Goal: Information Seeking & Learning: Learn about a topic

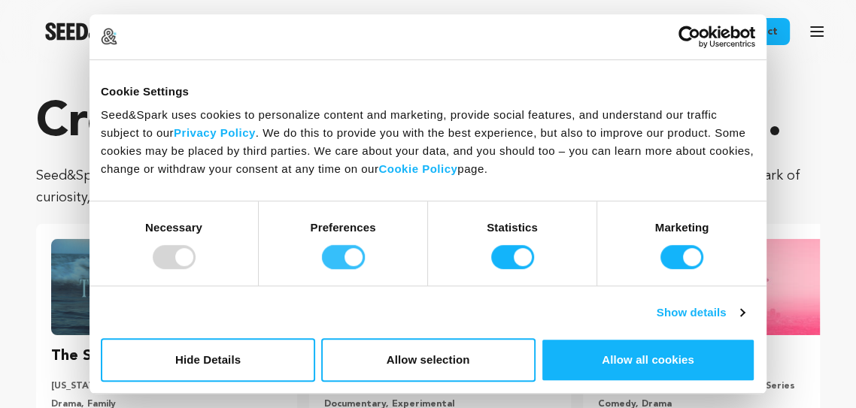
click at [350, 264] on input "Preferences" at bounding box center [343, 257] width 43 height 24
checkbox input "false"
click at [529, 261] on input "Statistics" at bounding box center [512, 257] width 43 height 24
checkbox input "false"
click at [674, 250] on input "Marketing" at bounding box center [681, 257] width 43 height 24
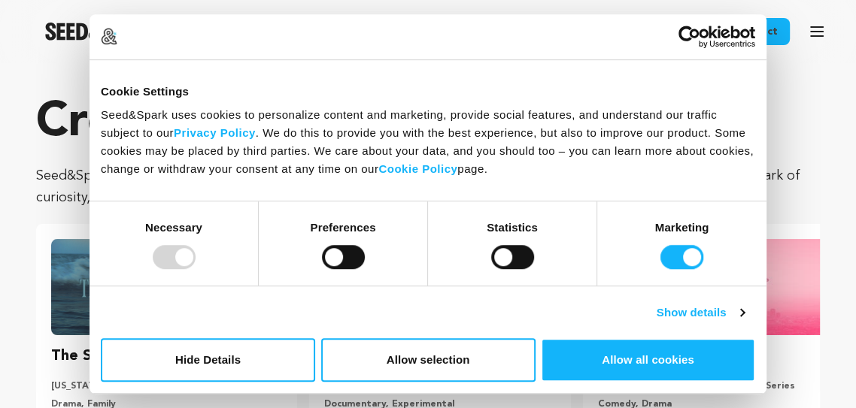
checkbox input "false"
click at [438, 371] on button "Allow selection" at bounding box center [428, 360] width 214 height 44
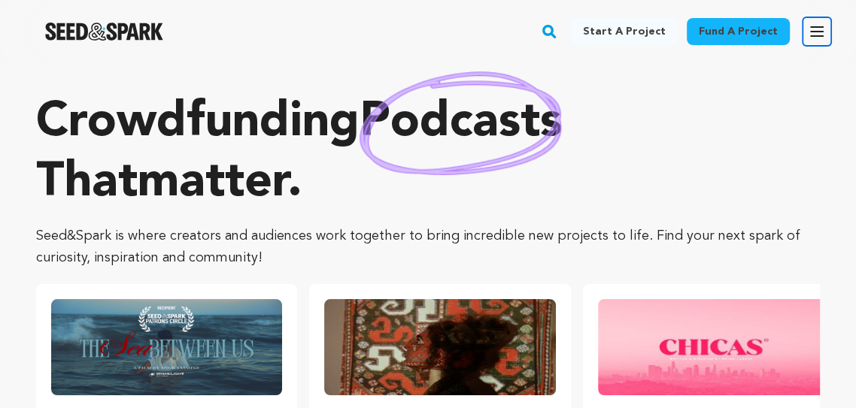
click at [822, 30] on icon "button" at bounding box center [816, 32] width 18 height 18
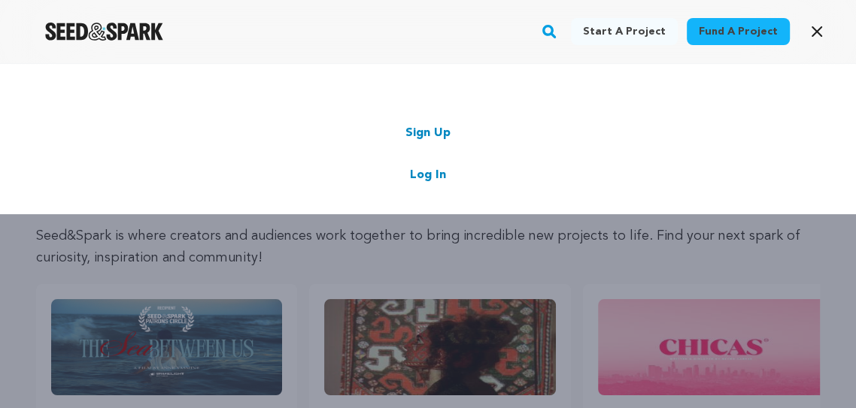
click at [651, 29] on link "Start a project" at bounding box center [624, 31] width 107 height 27
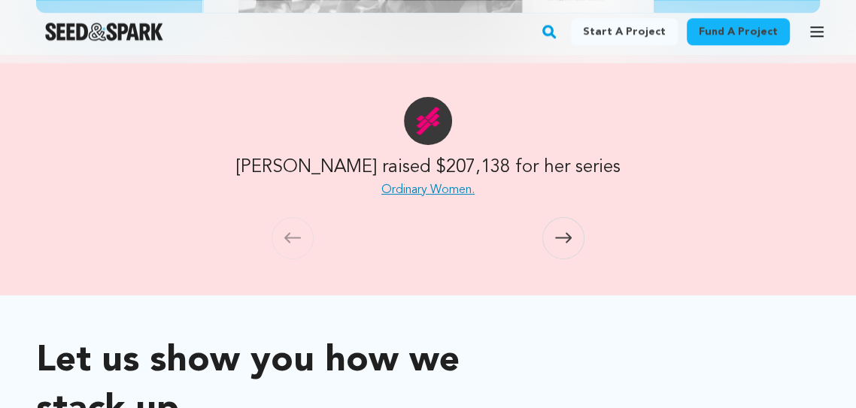
scroll to position [1260, 0]
click at [461, 189] on link "Ordinary Women." at bounding box center [427, 190] width 93 height 12
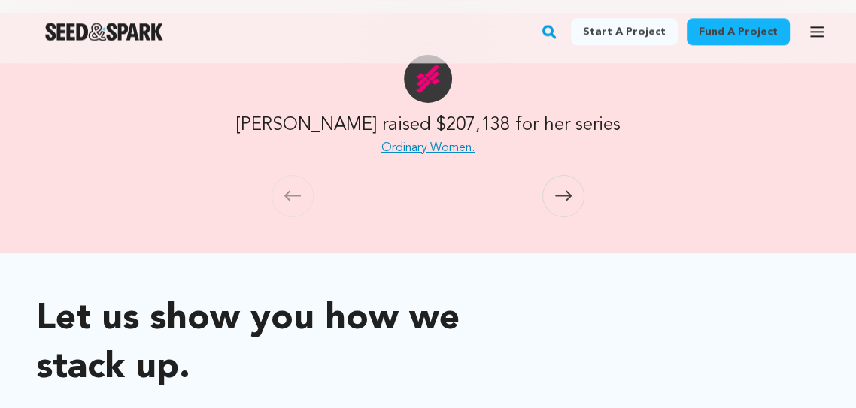
scroll to position [1332, 0]
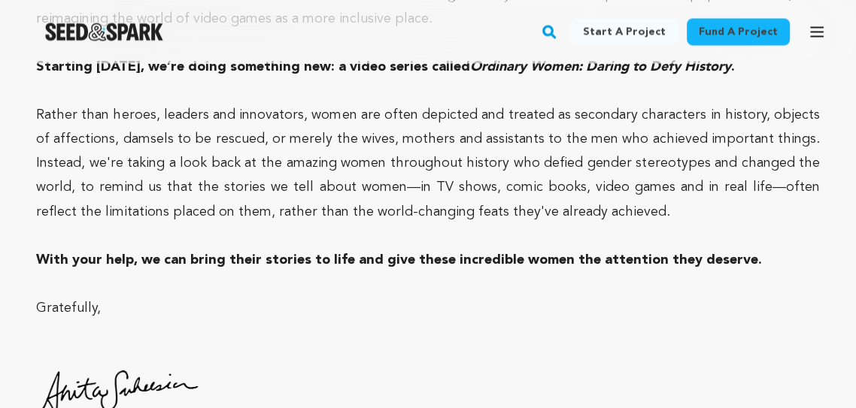
scroll to position [1716, 0]
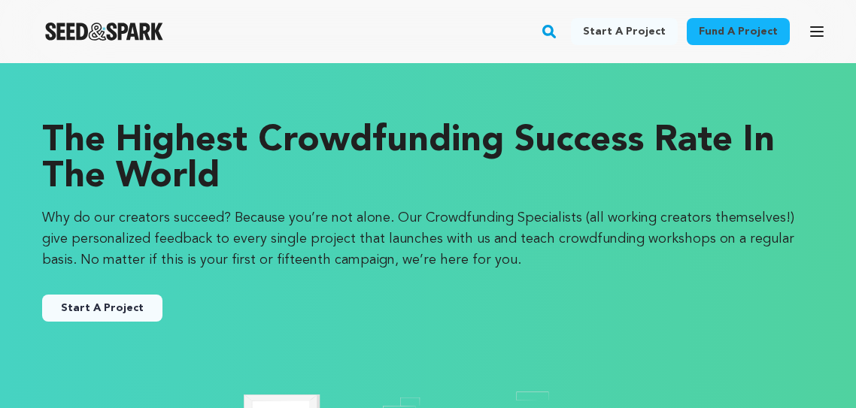
scroll to position [1332, 0]
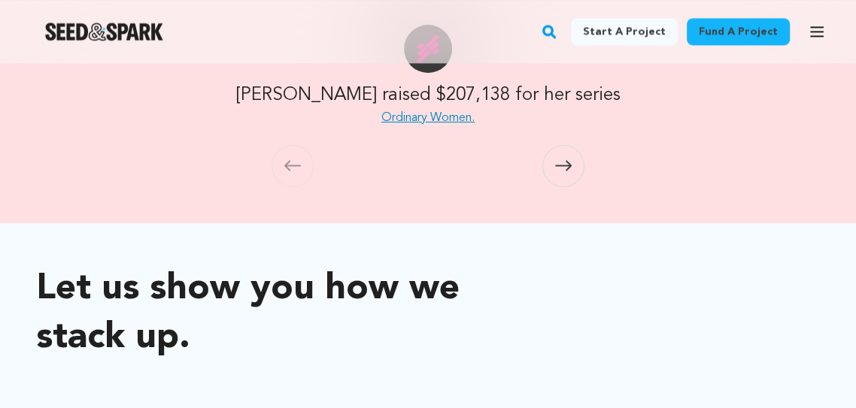
click at [565, 171] on icon at bounding box center [563, 165] width 17 height 11
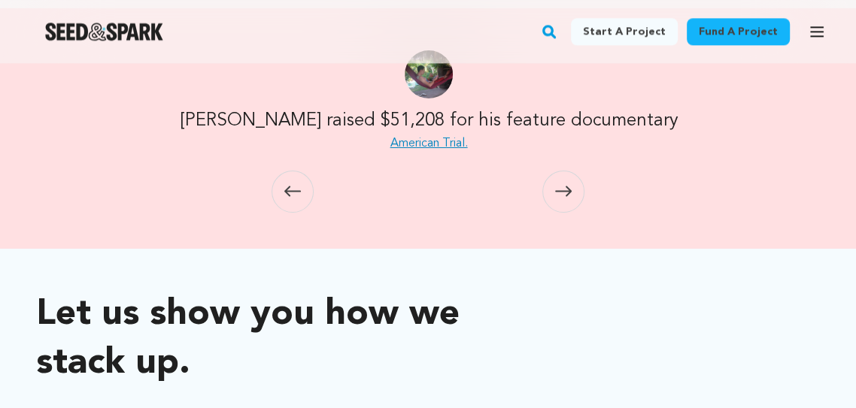
scroll to position [1225, 0]
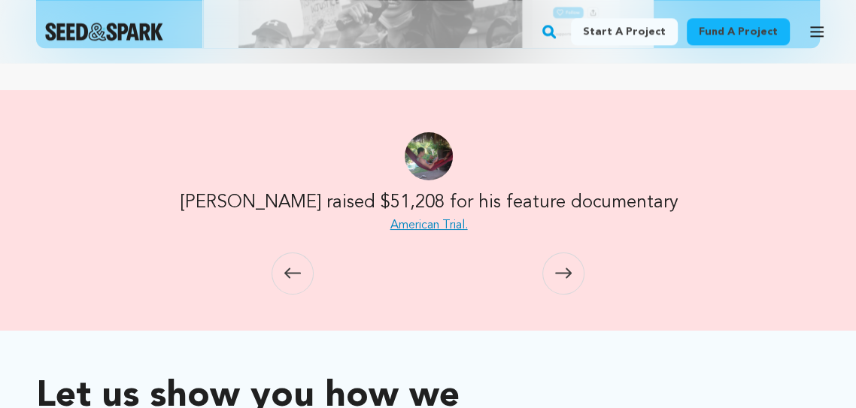
click at [565, 269] on icon at bounding box center [563, 273] width 17 height 11
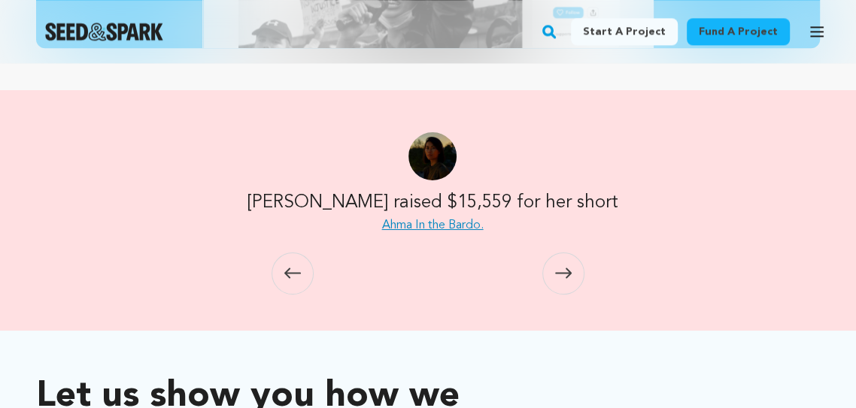
scroll to position [0, 1584]
click at [565, 270] on icon at bounding box center [563, 273] width 17 height 11
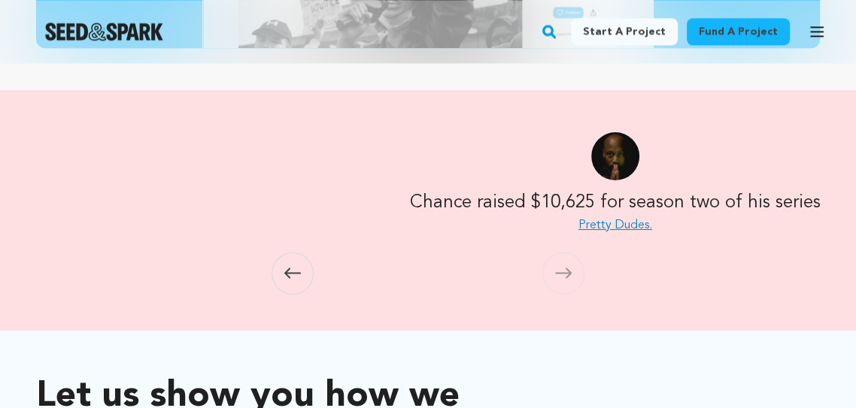
scroll to position [0, 2376]
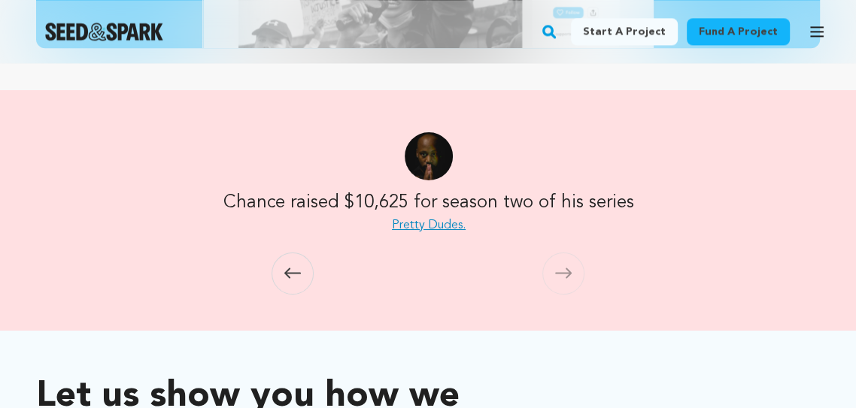
click at [560, 276] on icon at bounding box center [563, 273] width 17 height 11
click at [568, 270] on icon at bounding box center [563, 273] width 17 height 11
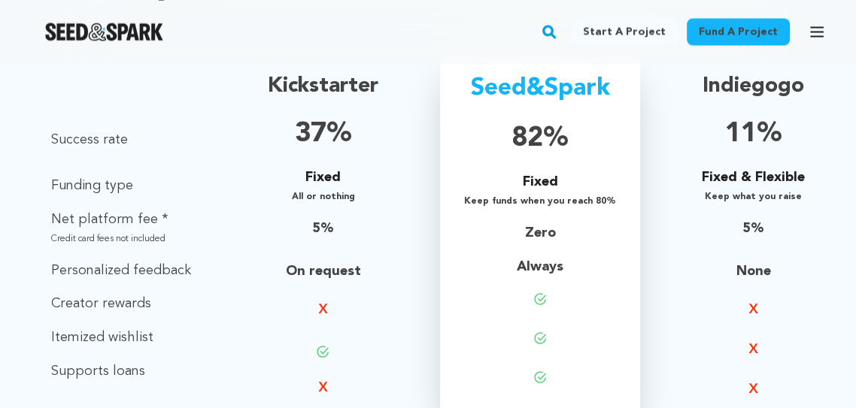
scroll to position [1691, 0]
